Goal: Find specific page/section: Find specific page/section

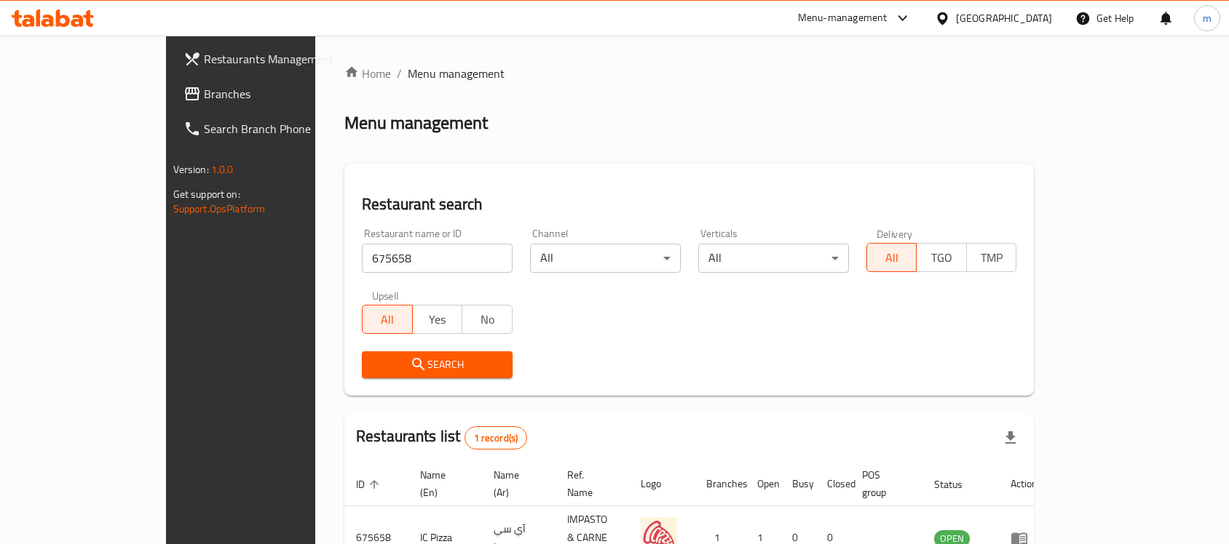
scroll to position [76, 0]
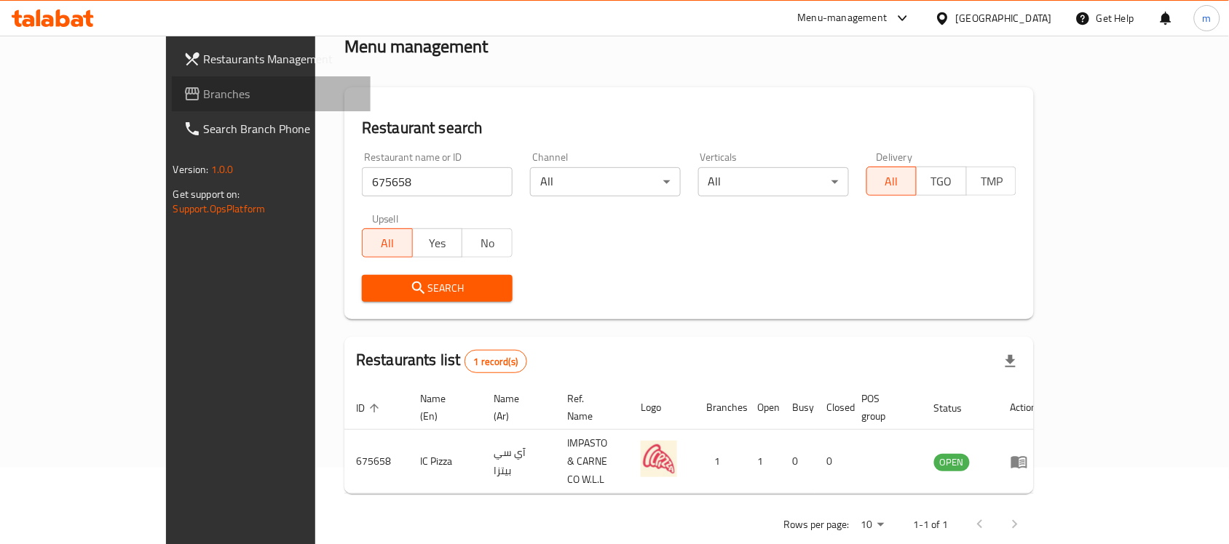
click at [204, 93] on span "Branches" at bounding box center [282, 93] width 156 height 17
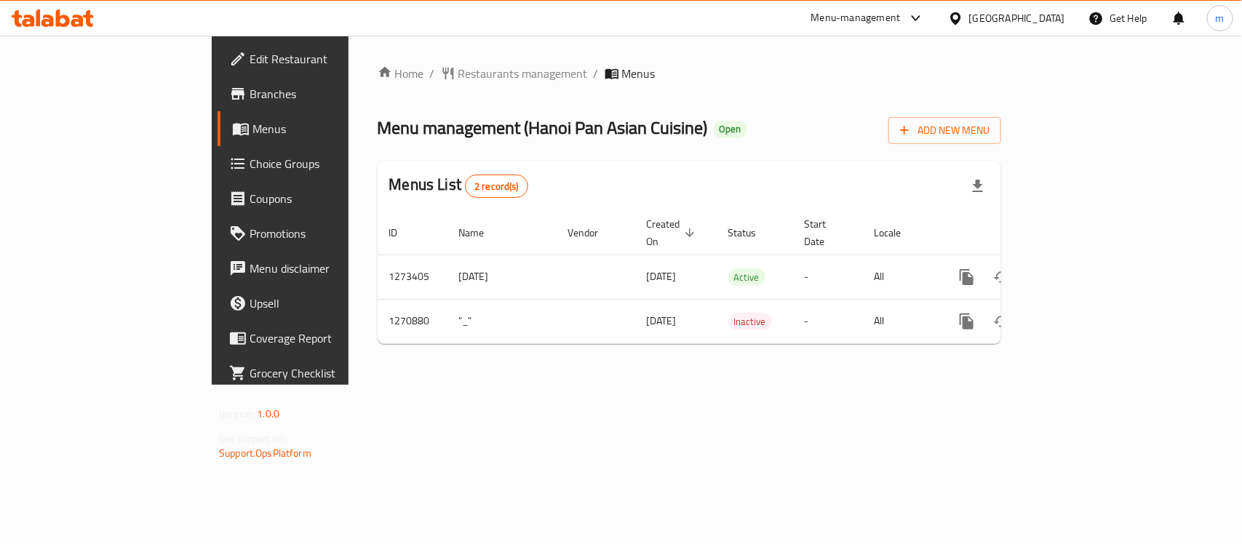
click at [380, 84] on div "Home / Restaurants management / Menus Menu management ( ⁠Hanoi Pan Asian Cuisin…" at bounding box center [690, 210] width 624 height 291
click at [459, 73] on span "Restaurants management" at bounding box center [524, 73] width 130 height 17
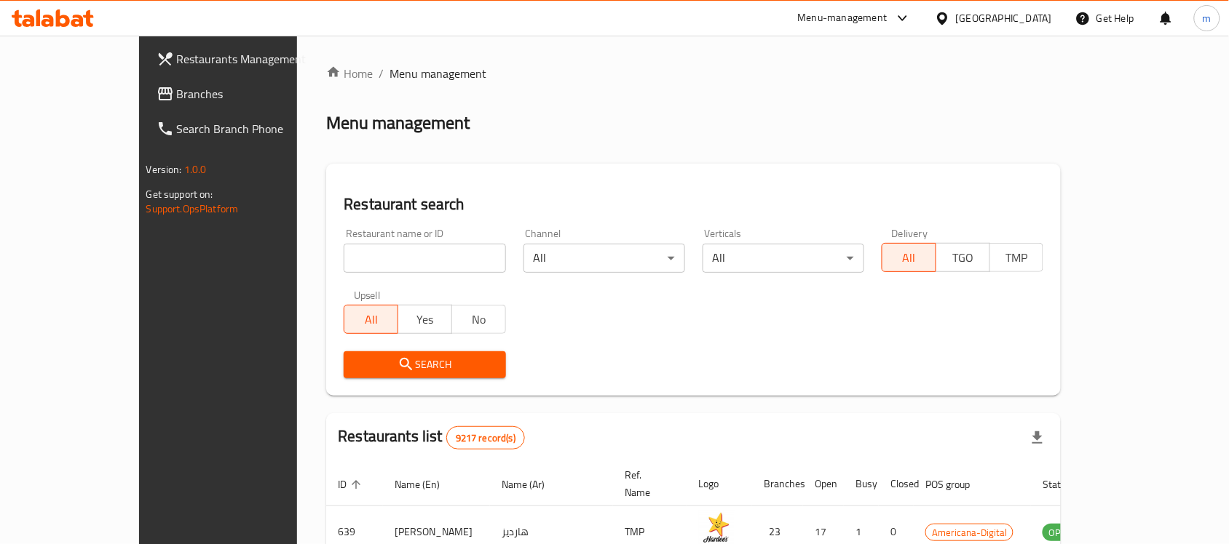
click at [344, 252] on input "search" at bounding box center [425, 258] width 162 height 29
paste input "689411"
type input "689411"
click at [355, 370] on span "Search" at bounding box center [424, 365] width 138 height 18
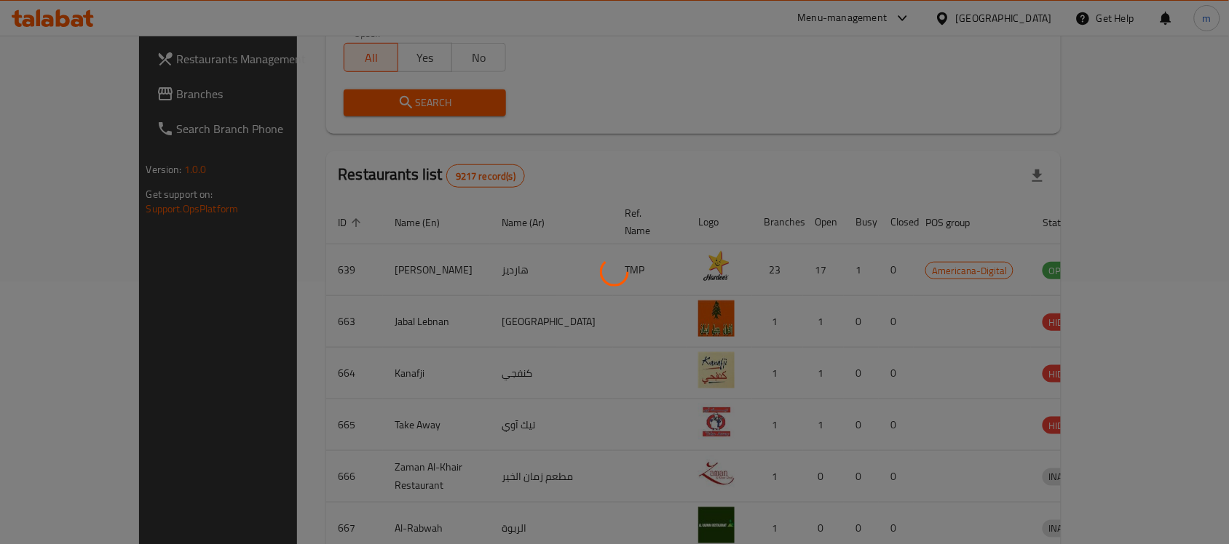
scroll to position [76, 0]
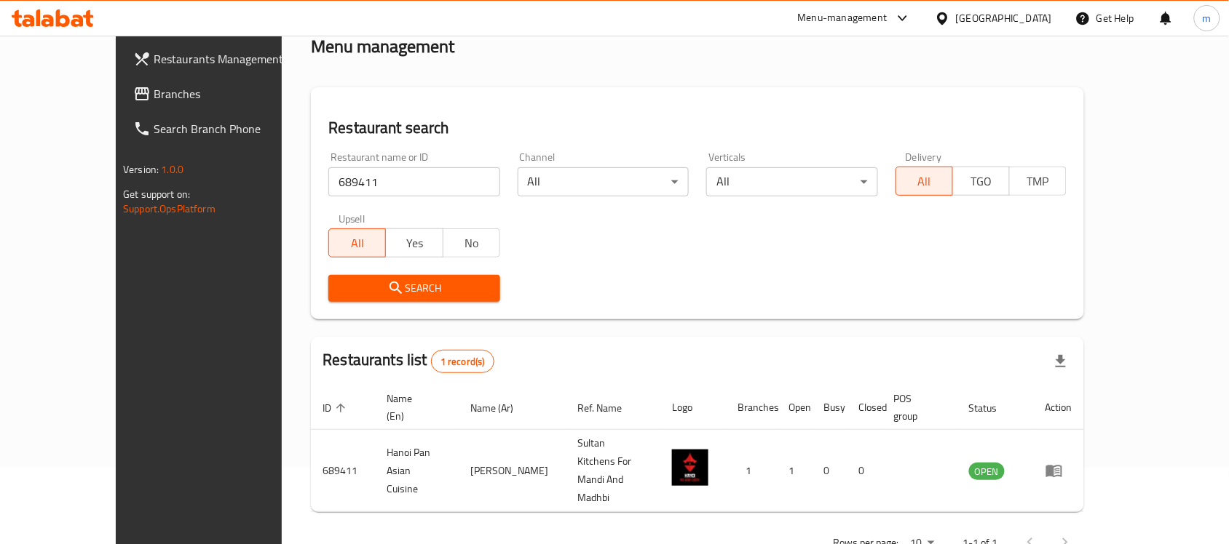
click at [154, 87] on span "Branches" at bounding box center [232, 93] width 156 height 17
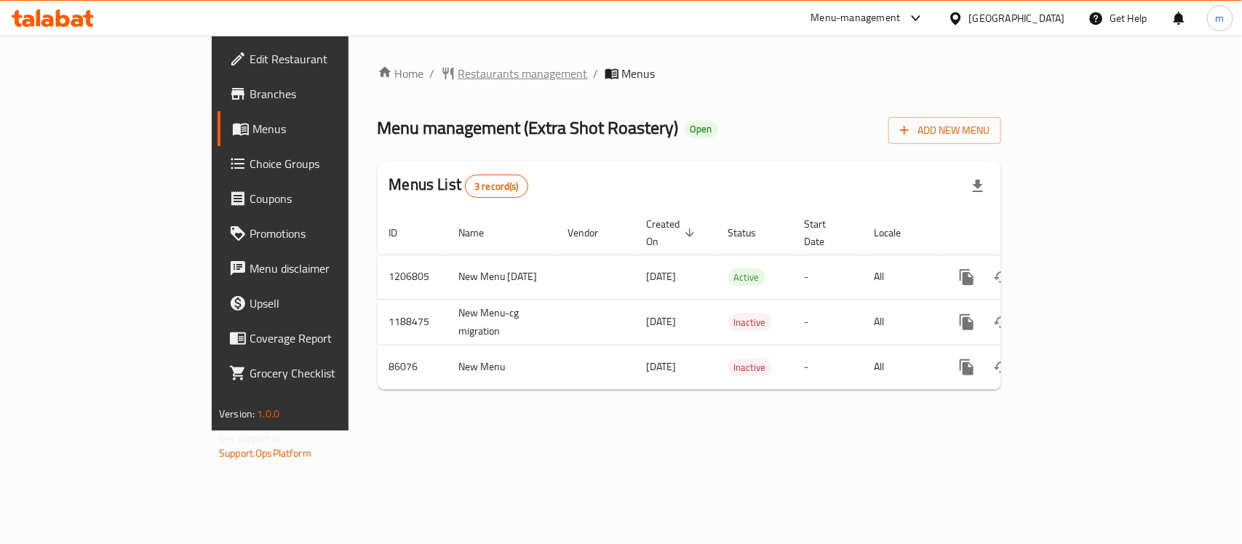
click at [459, 69] on span "Restaurants management" at bounding box center [524, 73] width 130 height 17
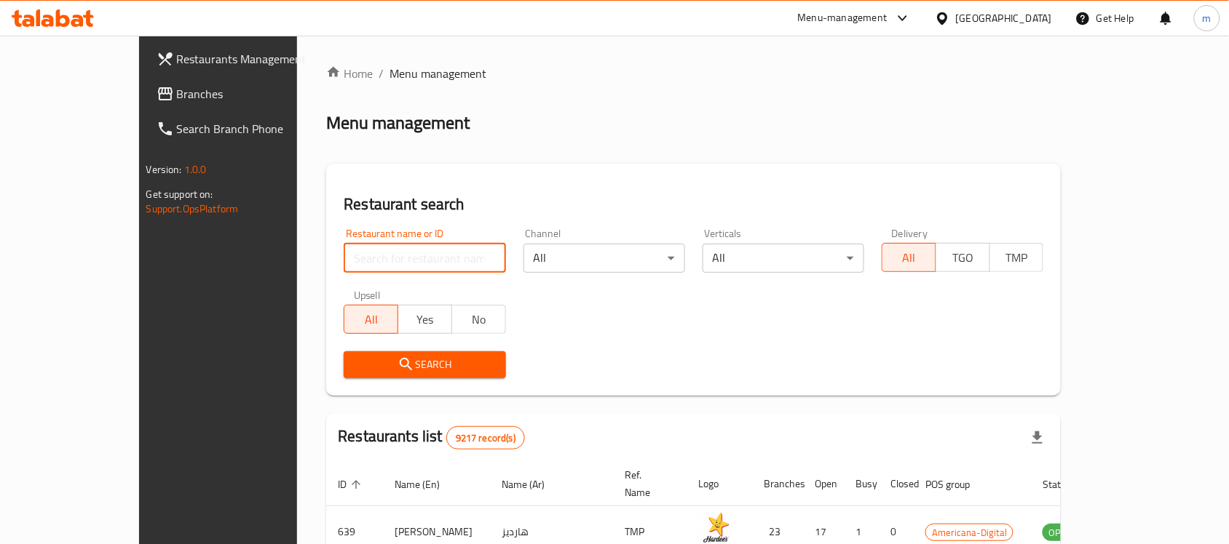
paste input "20482"
type input "20482"
click at [361, 360] on span "Search" at bounding box center [424, 365] width 138 height 18
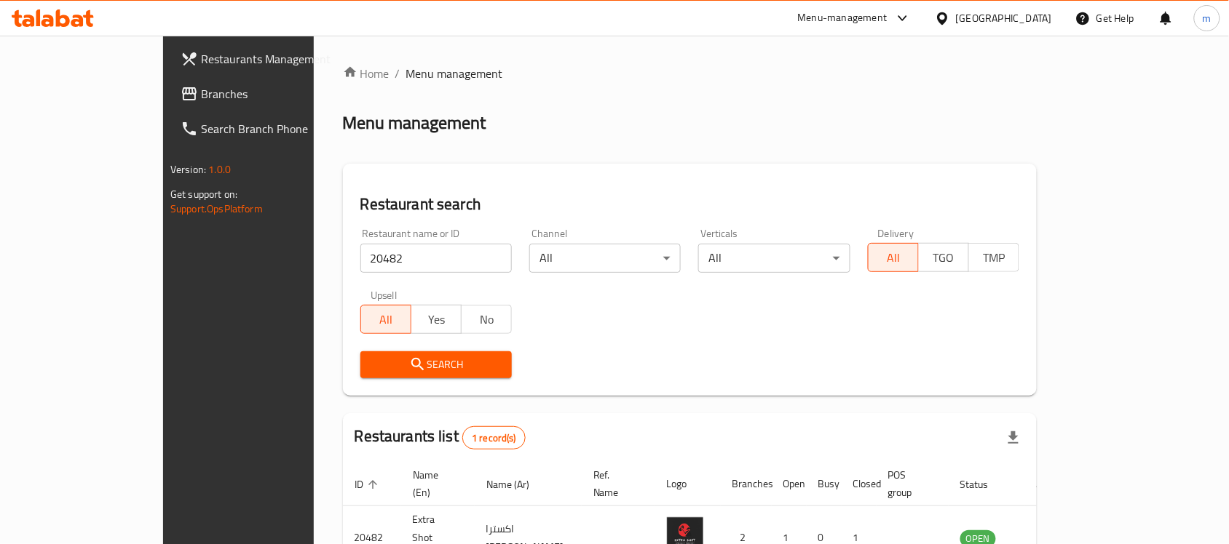
scroll to position [76, 0]
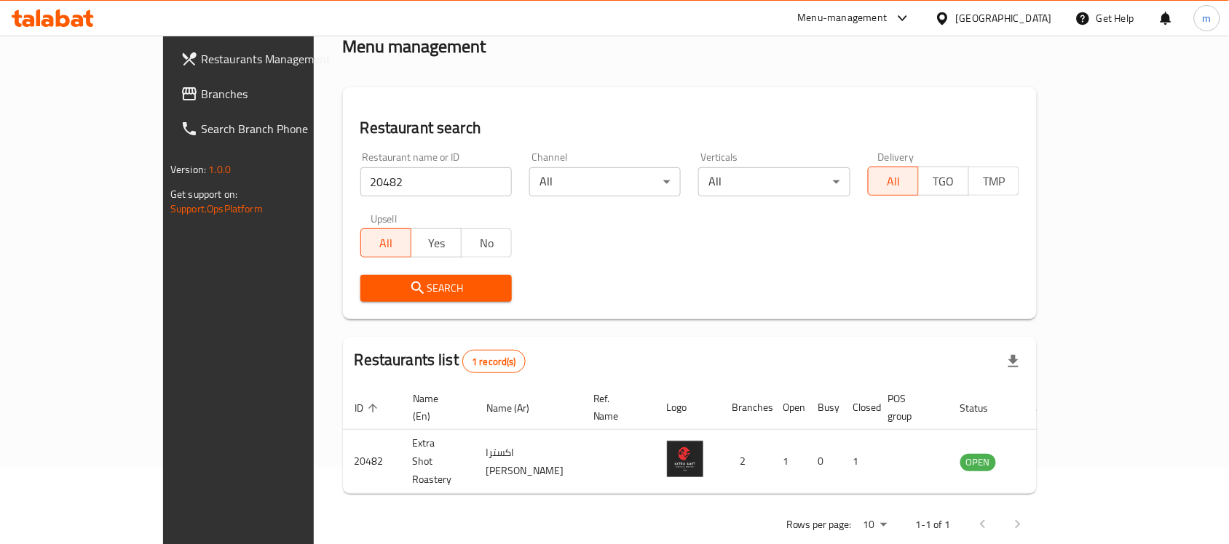
click at [950, 18] on icon at bounding box center [941, 18] width 15 height 15
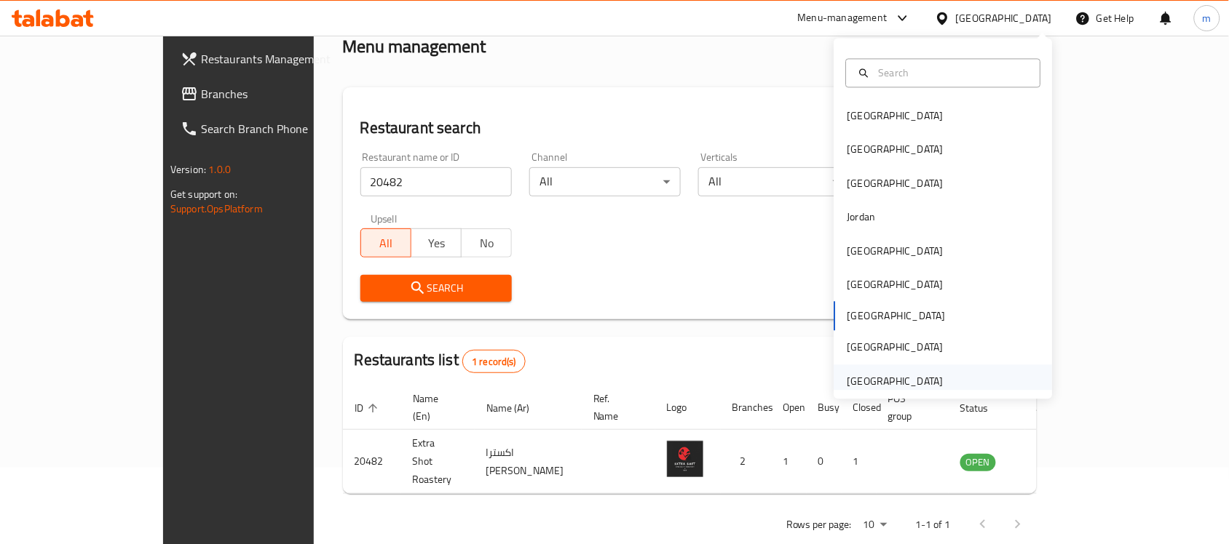
click at [916, 380] on div "[GEOGRAPHIC_DATA]" at bounding box center [895, 381] width 96 height 16
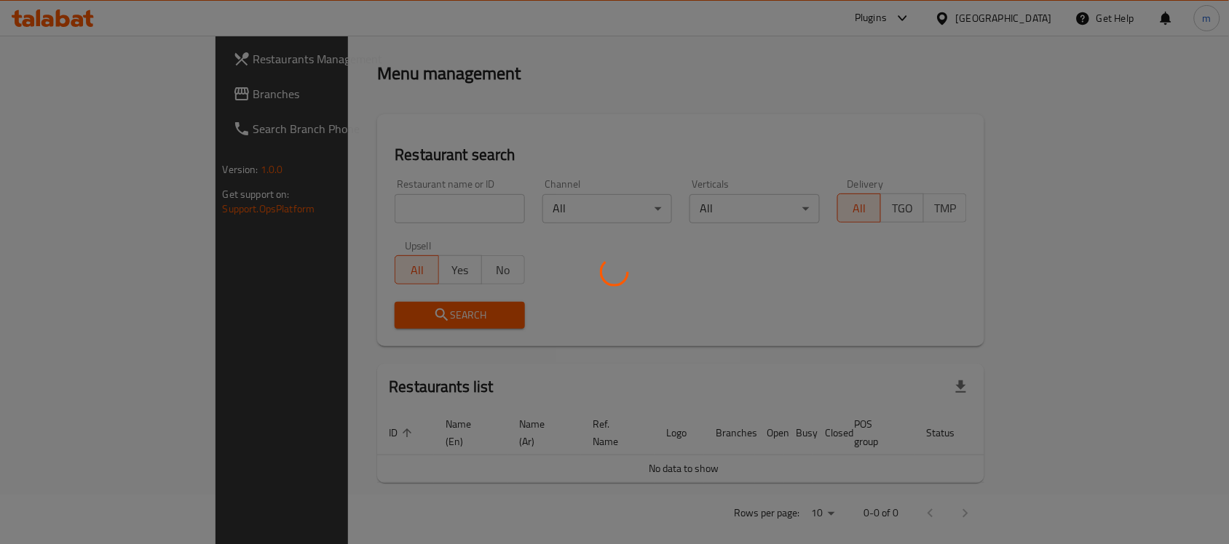
scroll to position [76, 0]
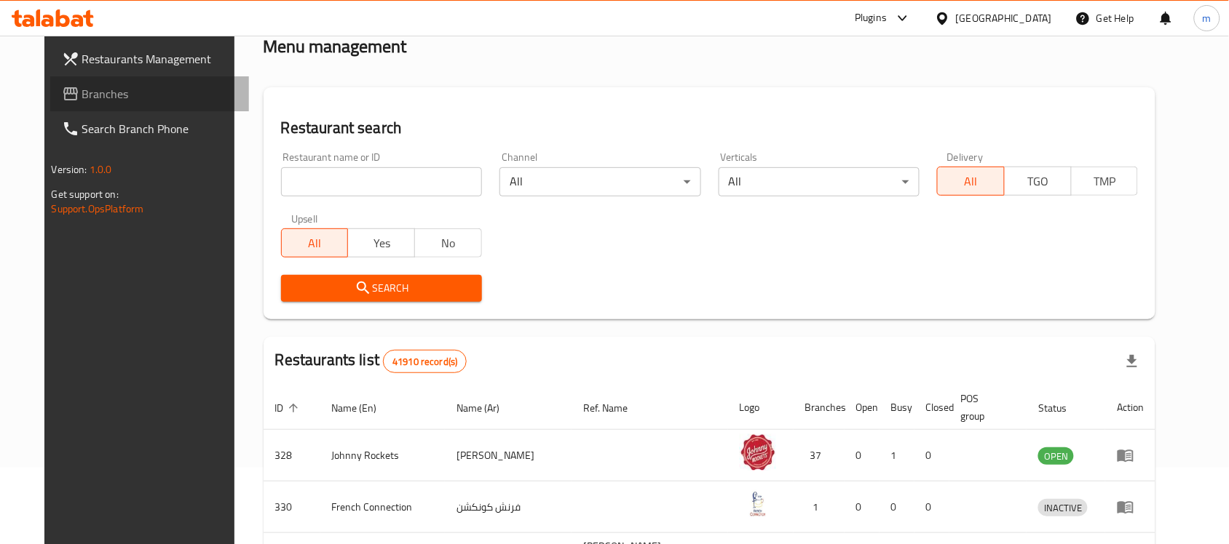
click at [124, 103] on link "Branches" at bounding box center [149, 93] width 199 height 35
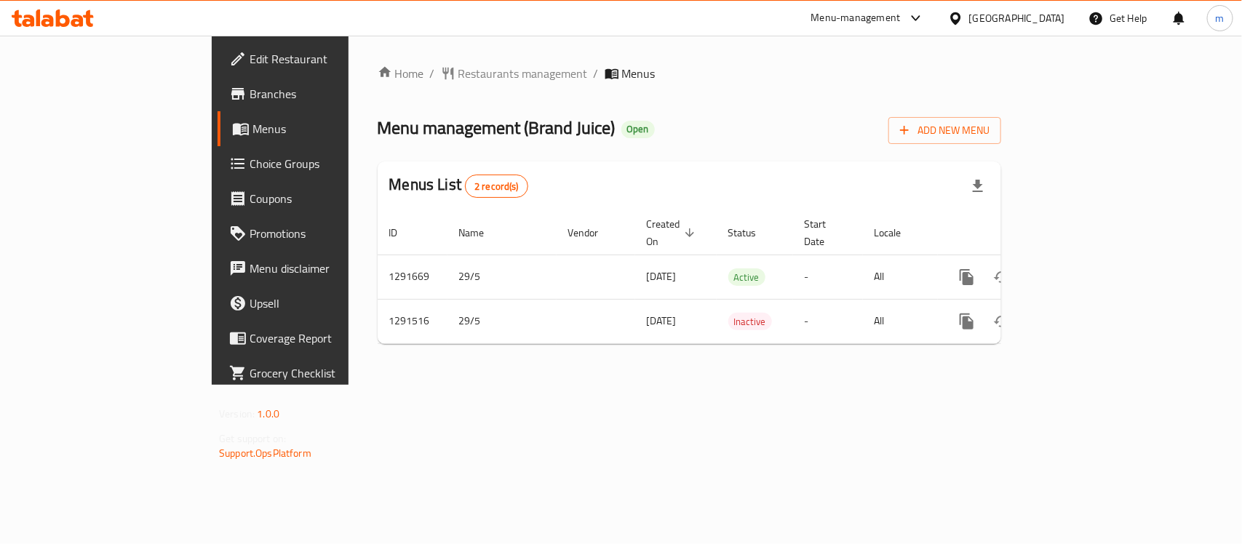
click at [253, 131] on span "Menus" at bounding box center [330, 128] width 155 height 17
click at [459, 74] on span "Restaurants management" at bounding box center [524, 73] width 130 height 17
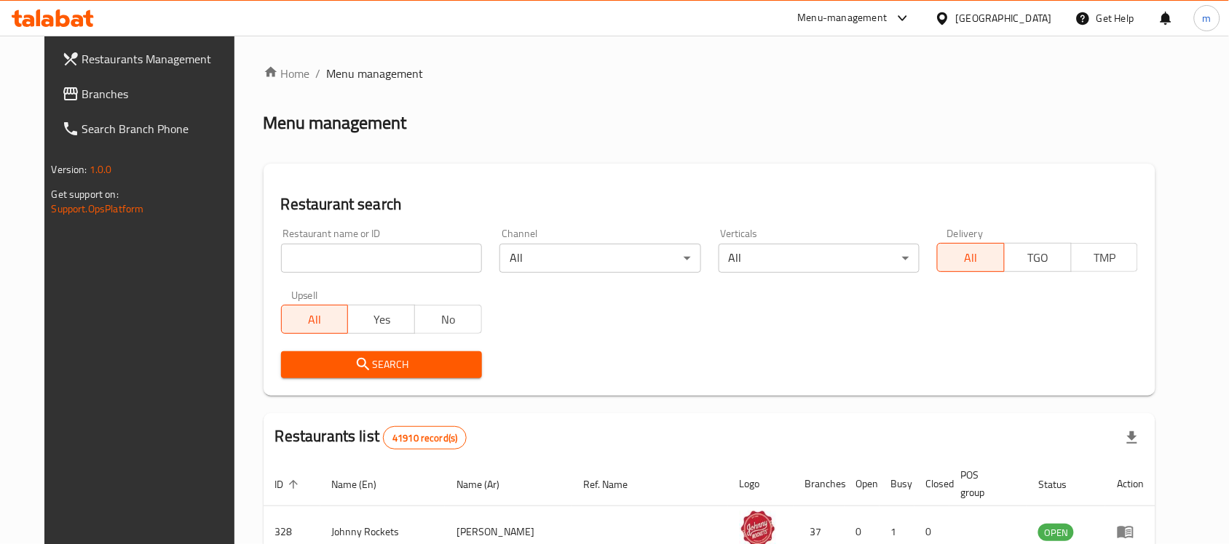
click at [295, 268] on input "search" at bounding box center [381, 258] width 201 height 29
paste input "698739"
type input "698739"
click at [293, 362] on span "Search" at bounding box center [382, 365] width 178 height 18
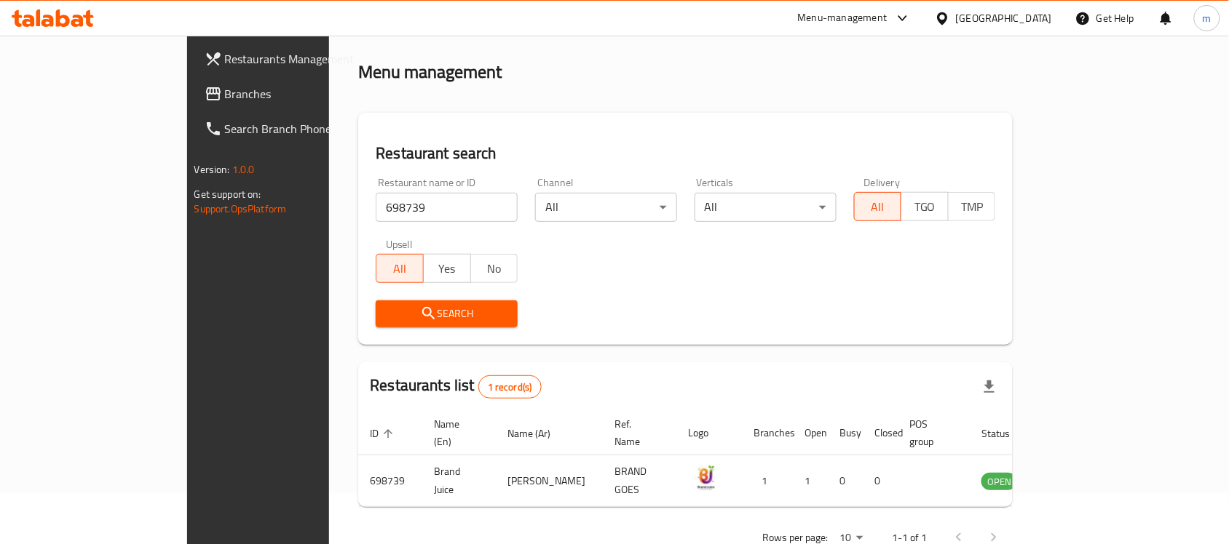
scroll to position [76, 0]
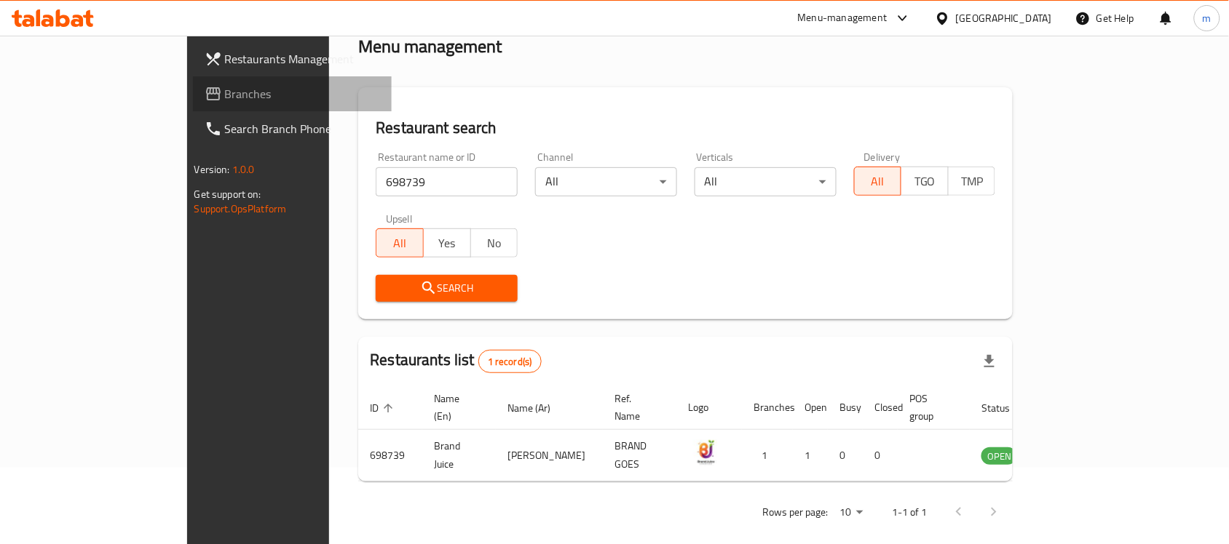
click at [225, 85] on span "Branches" at bounding box center [303, 93] width 156 height 17
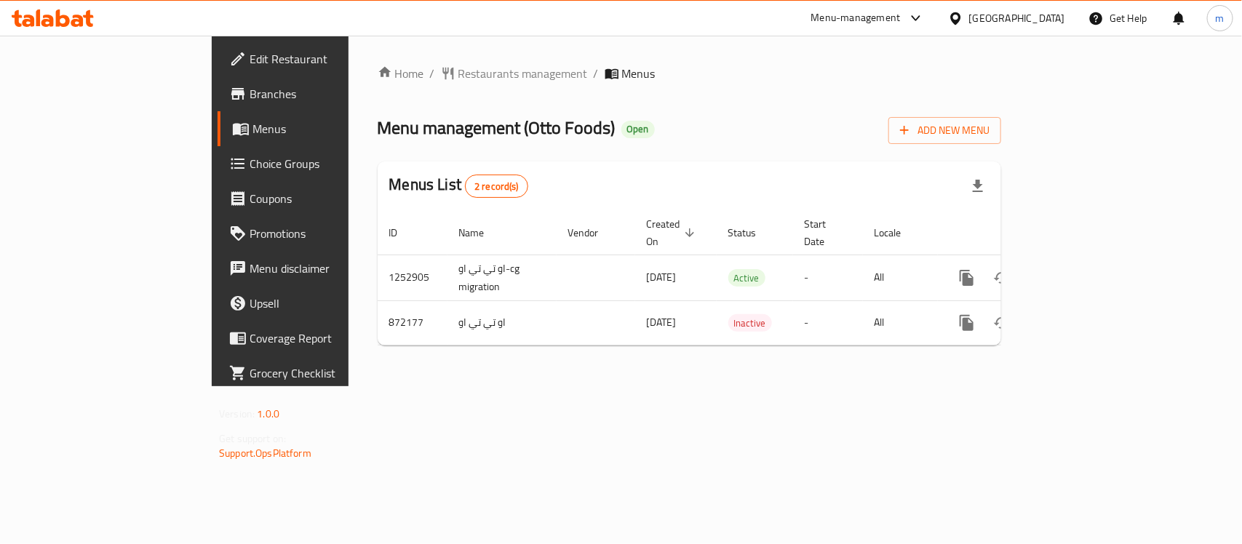
click at [386, 60] on div "Home / Restaurants management / Menus Menu management ( [PERSON_NAME] Foods ) O…" at bounding box center [690, 211] width 682 height 351
click at [459, 75] on span "Restaurants management" at bounding box center [524, 73] width 130 height 17
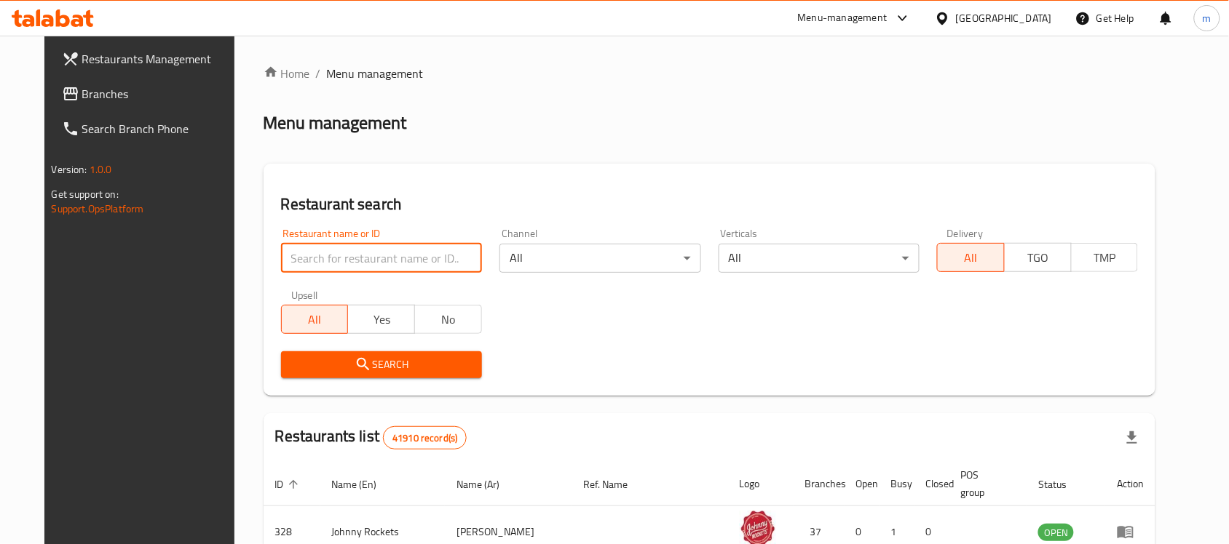
paste input "657314"
type input "657314"
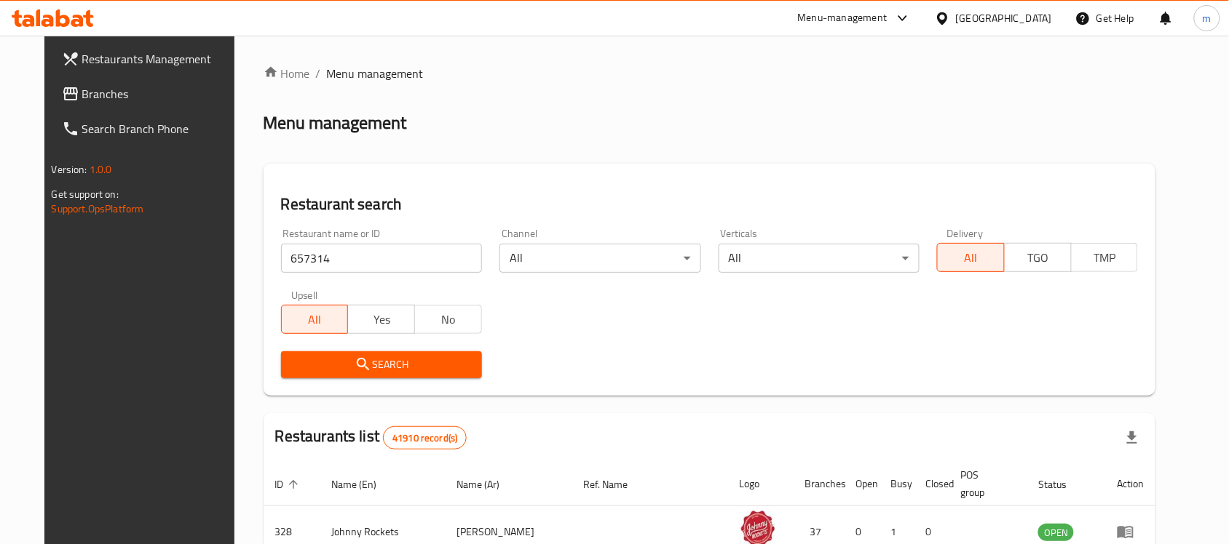
click at [329, 368] on span "Search" at bounding box center [382, 365] width 178 height 18
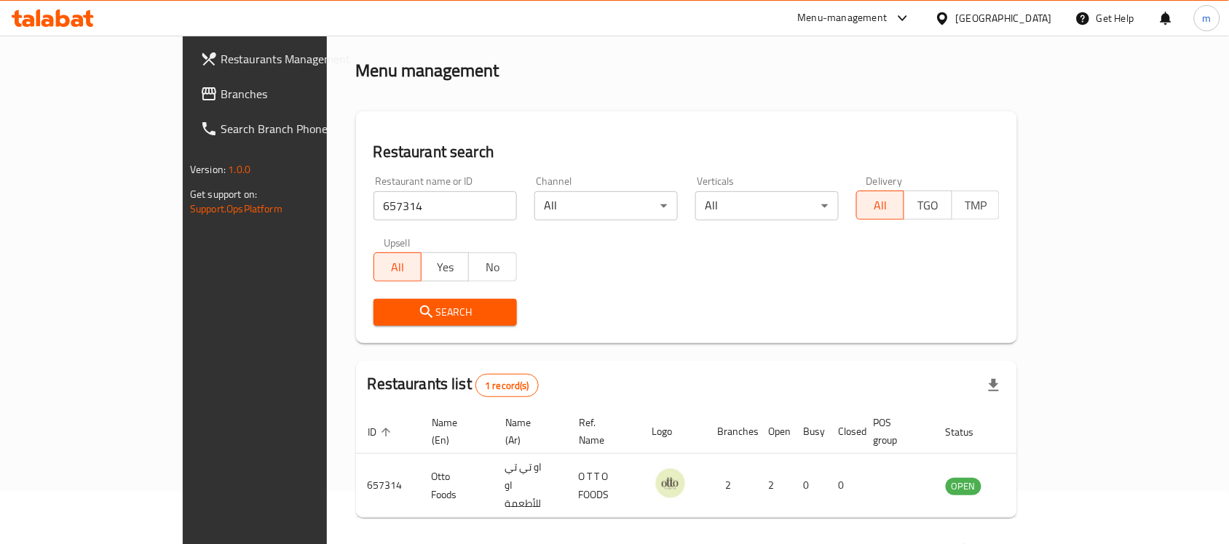
scroll to position [76, 0]
